Goal: Transaction & Acquisition: Purchase product/service

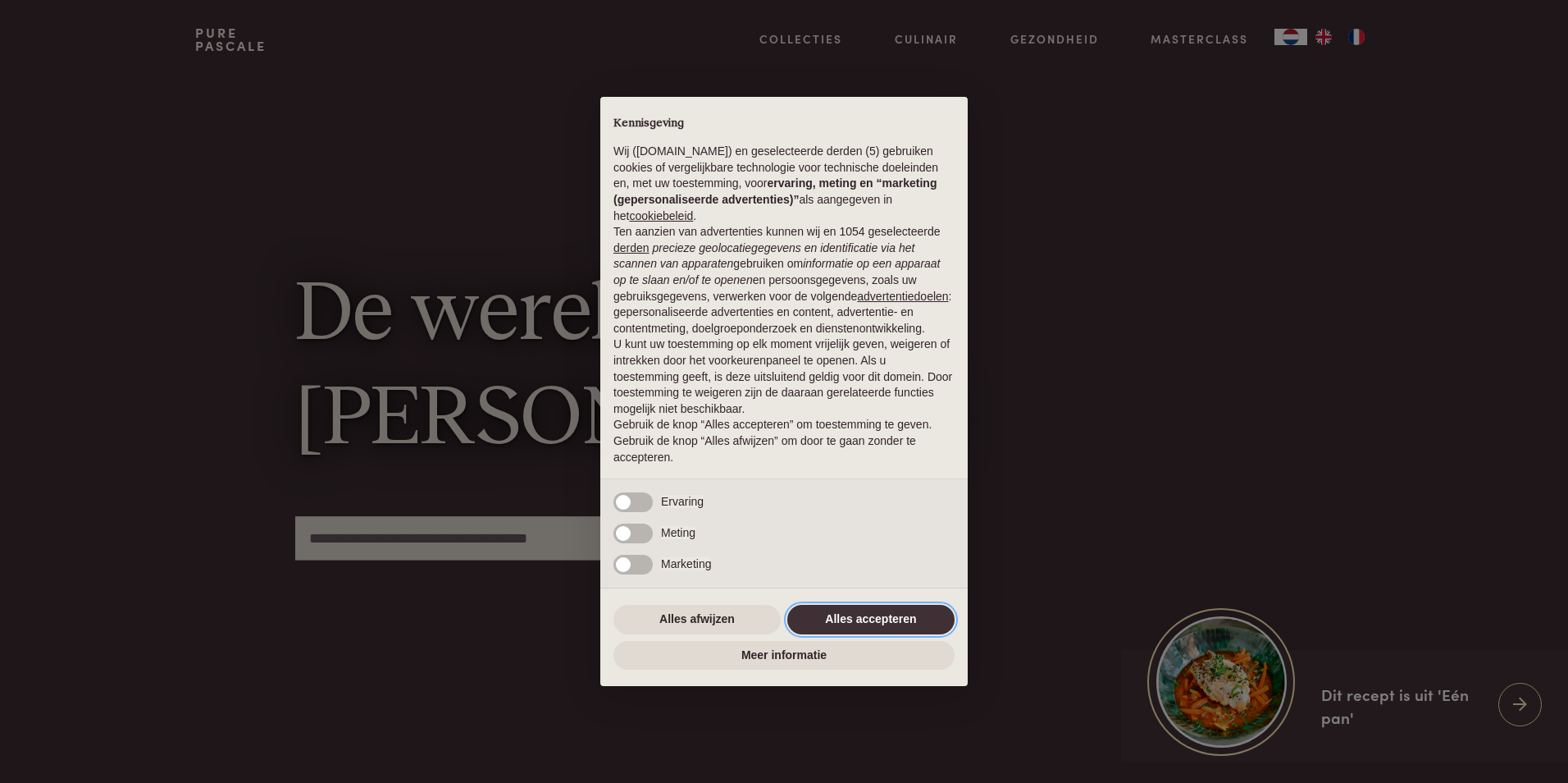
click at [858, 613] on button "Alles accepteren" at bounding box center [870, 619] width 167 height 29
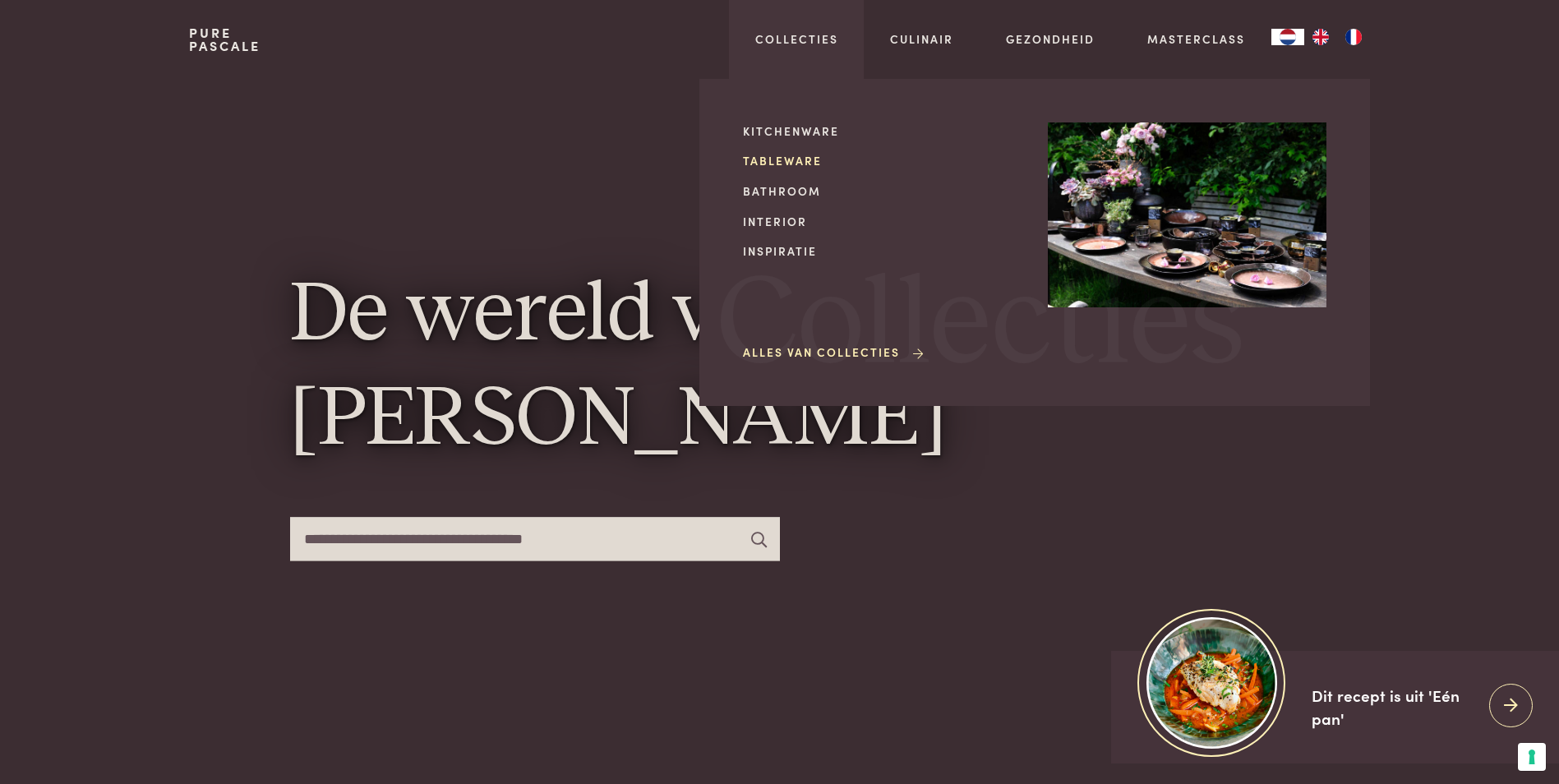
click at [783, 160] on link "Tableware" at bounding box center [882, 160] width 279 height 17
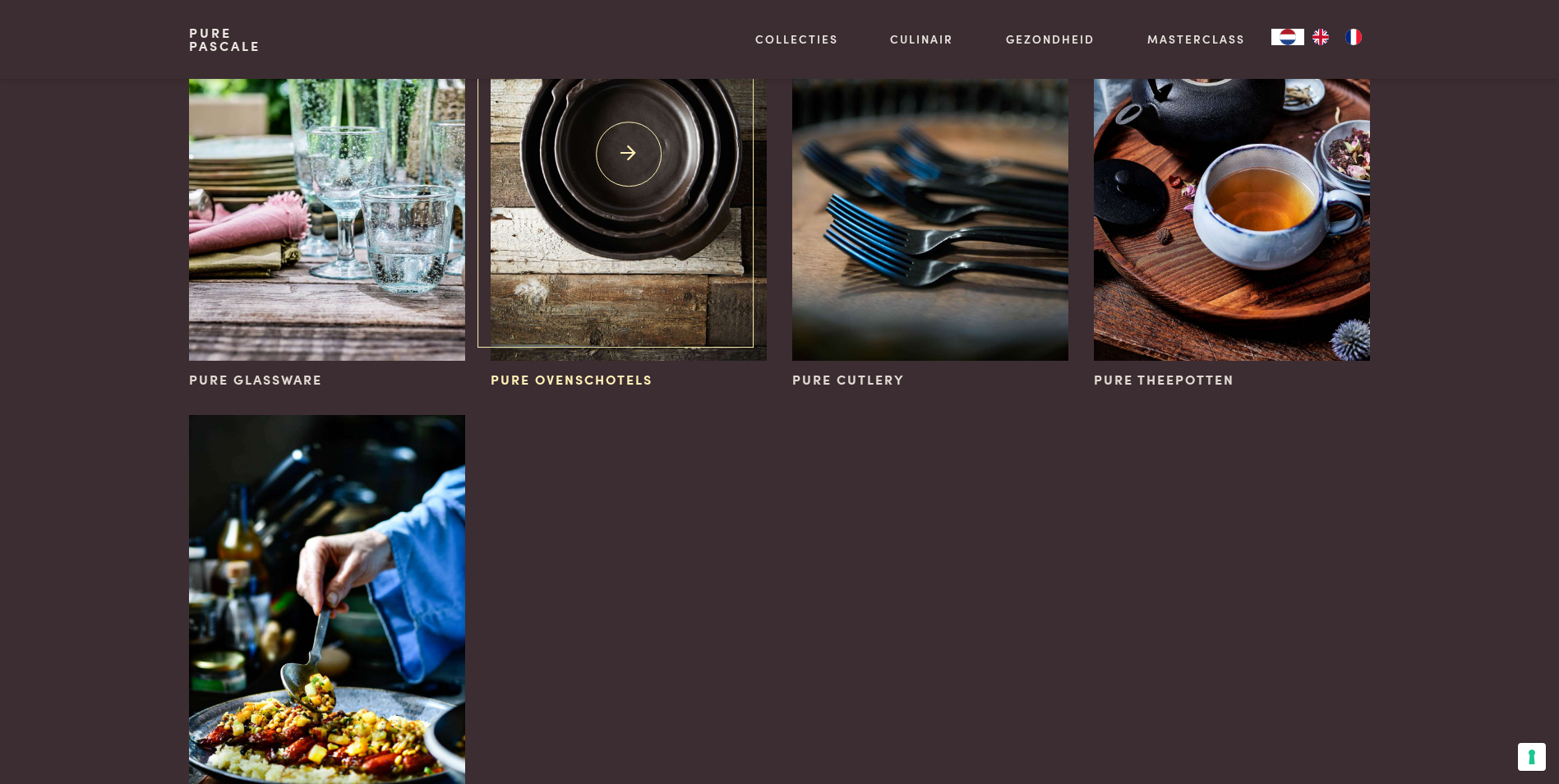
scroll to position [739, 0]
click at [593, 208] on img at bounding box center [628, 154] width 275 height 413
